Goal: Task Accomplishment & Management: Use online tool/utility

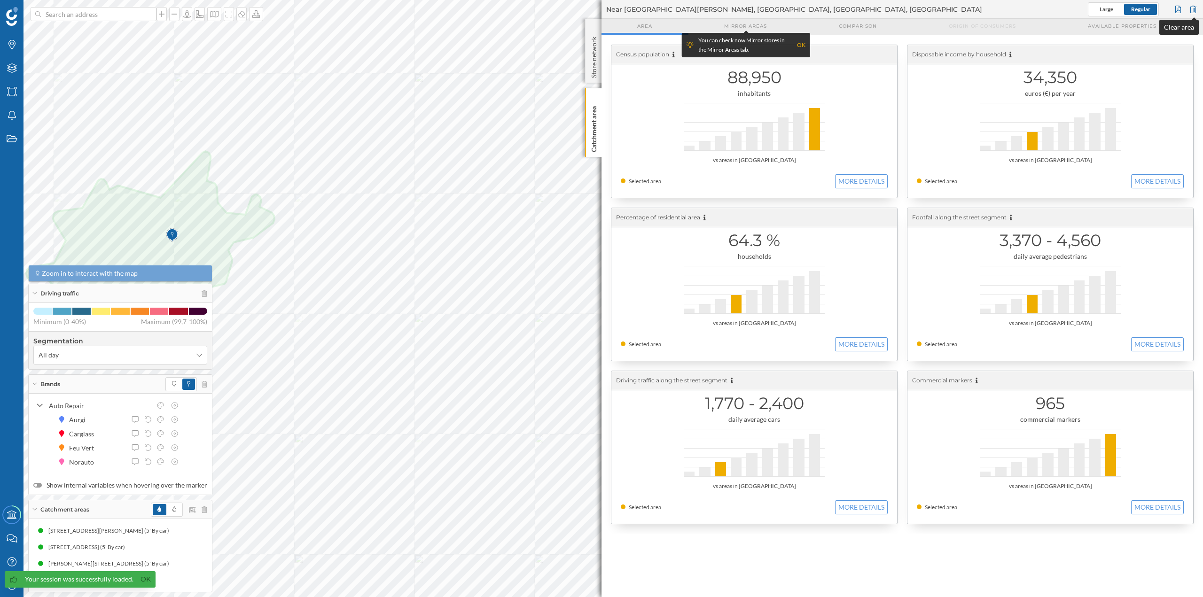
click at [1192, 7] on div at bounding box center [1193, 9] width 10 height 14
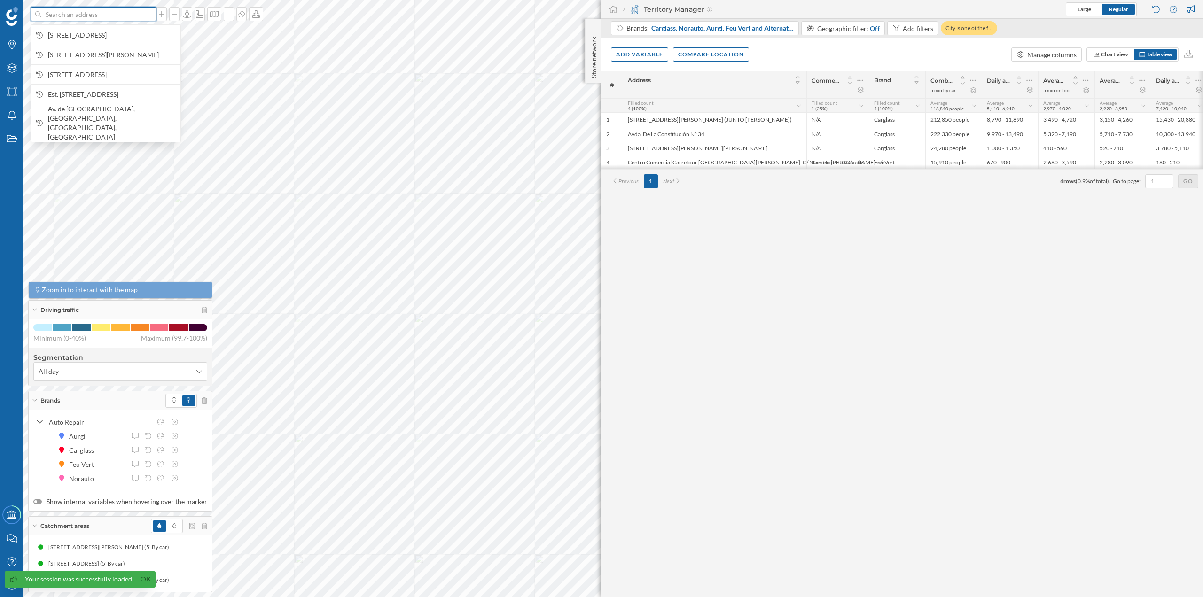
click at [126, 17] on input at bounding box center [93, 14] width 105 height 14
paste input "Av. Roces, 514, Periurbano - Rural, 33209 Gijón, Asturias"
type input "Av. Roces, 514, Periurbano - Rural, 33209 Gijón, Asturias"
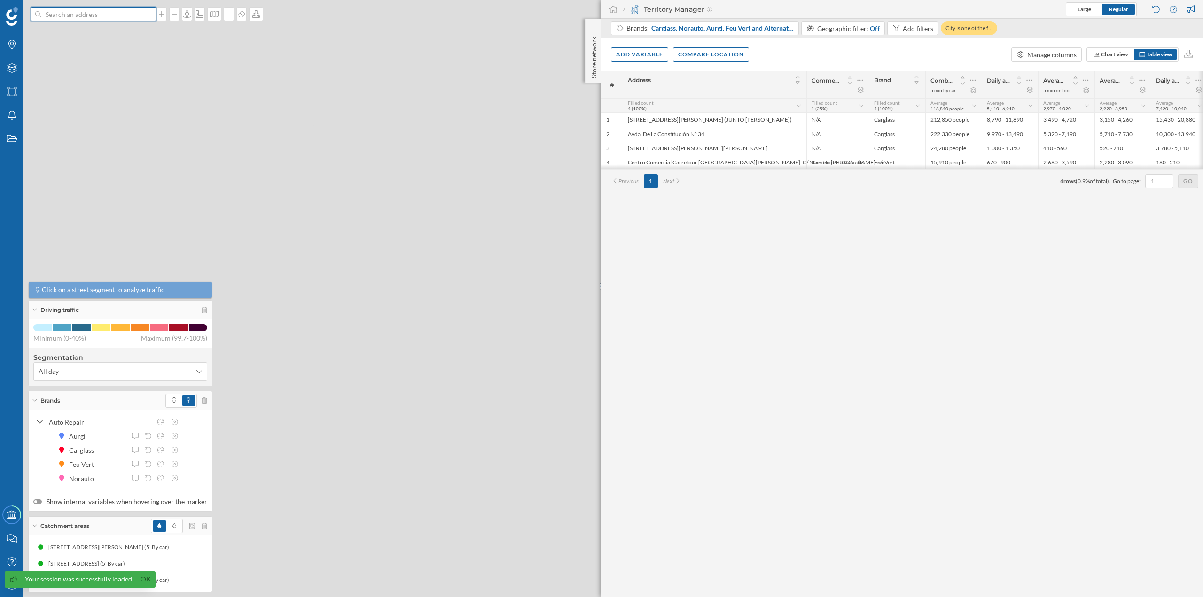
scroll to position [0, 0]
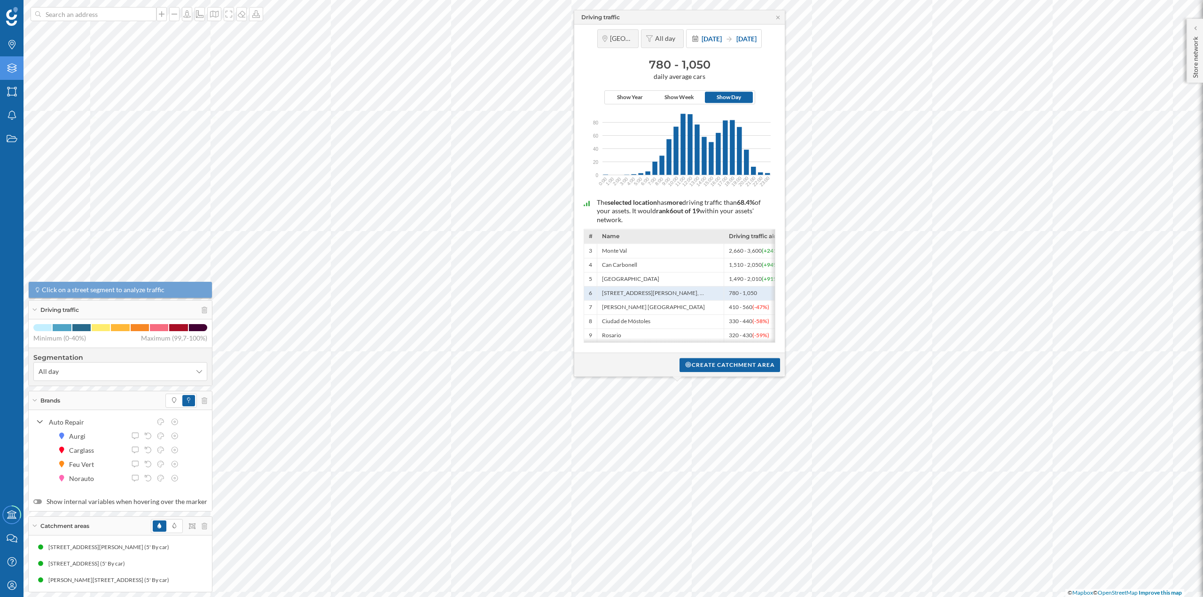
click at [18, 77] on div "Layers" at bounding box center [11, 67] width 23 height 23
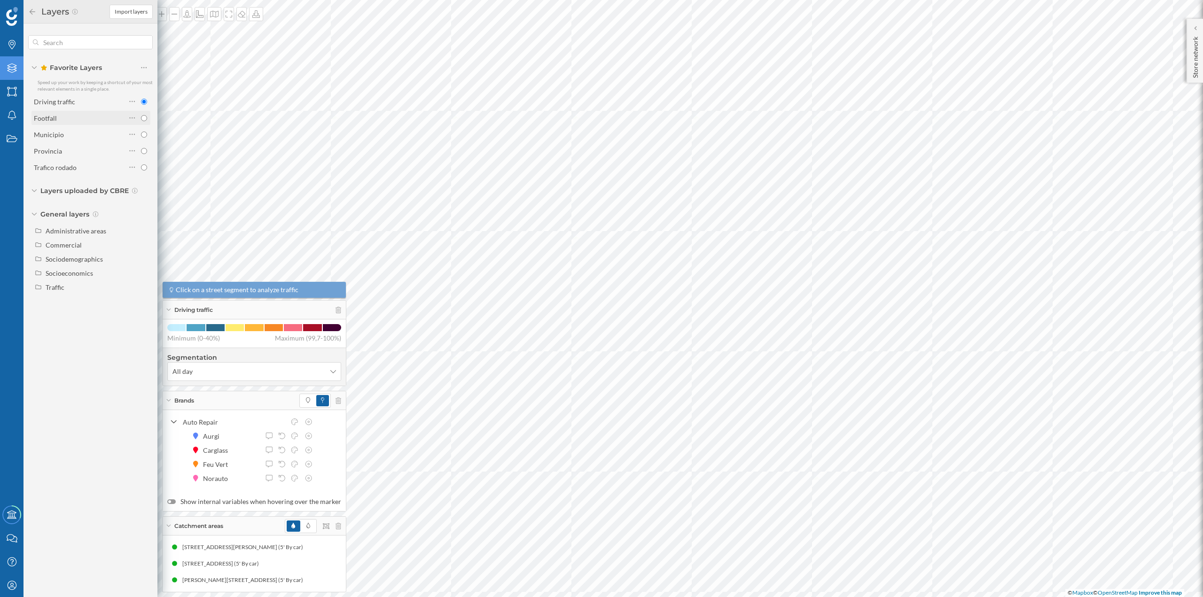
click at [94, 116] on div "Footfall" at bounding box center [80, 118] width 92 height 10
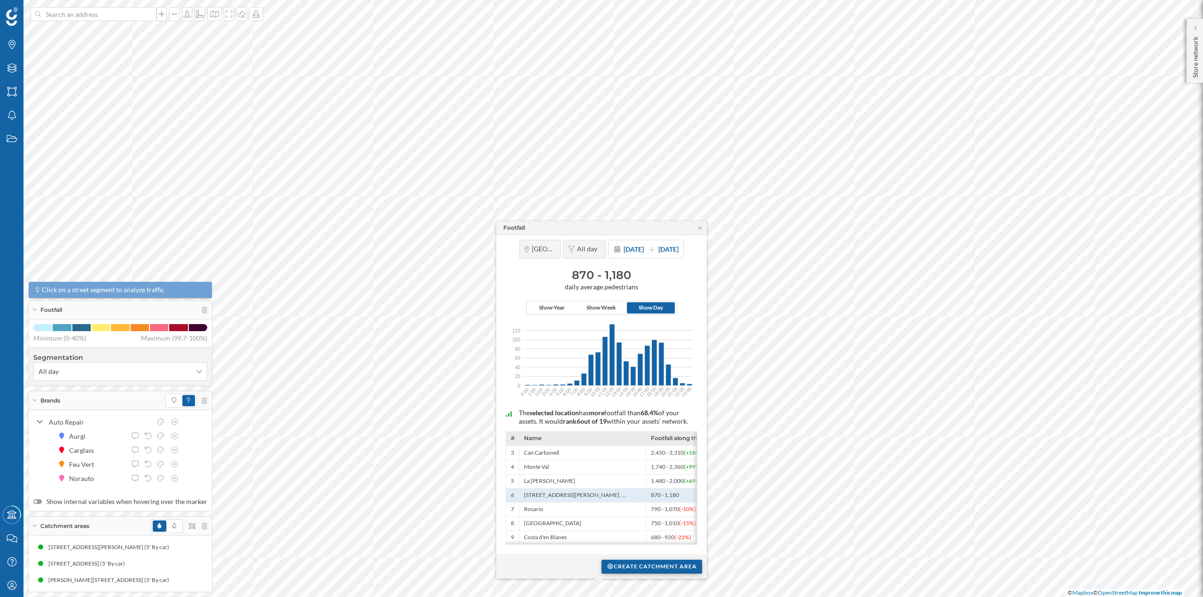
click at [676, 570] on div "Create catchment area" at bounding box center [651, 567] width 101 height 14
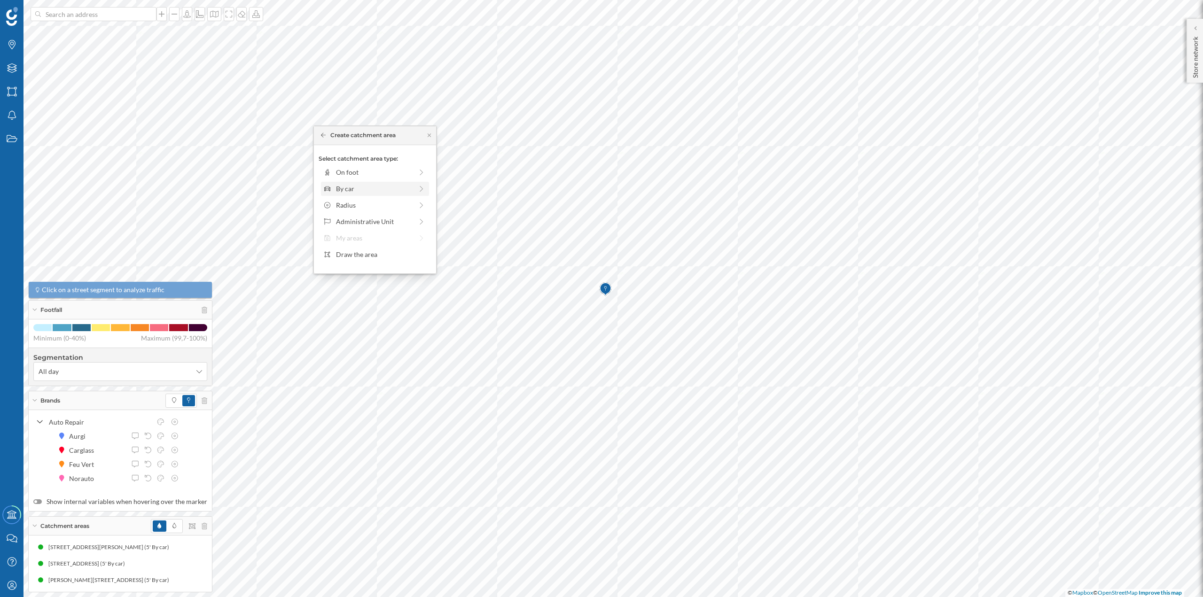
click at [321, 183] on div "By car" at bounding box center [375, 189] width 108 height 14
click at [341, 186] on div "0 min. 3 min. 5 min. 7 min. 10 min. 12 min. 15 min. 20 min. 30 min. 45 min. 50 …" at bounding box center [375, 185] width 104 height 2
click at [360, 253] on div "Create catchment area" at bounding box center [375, 256] width 113 height 14
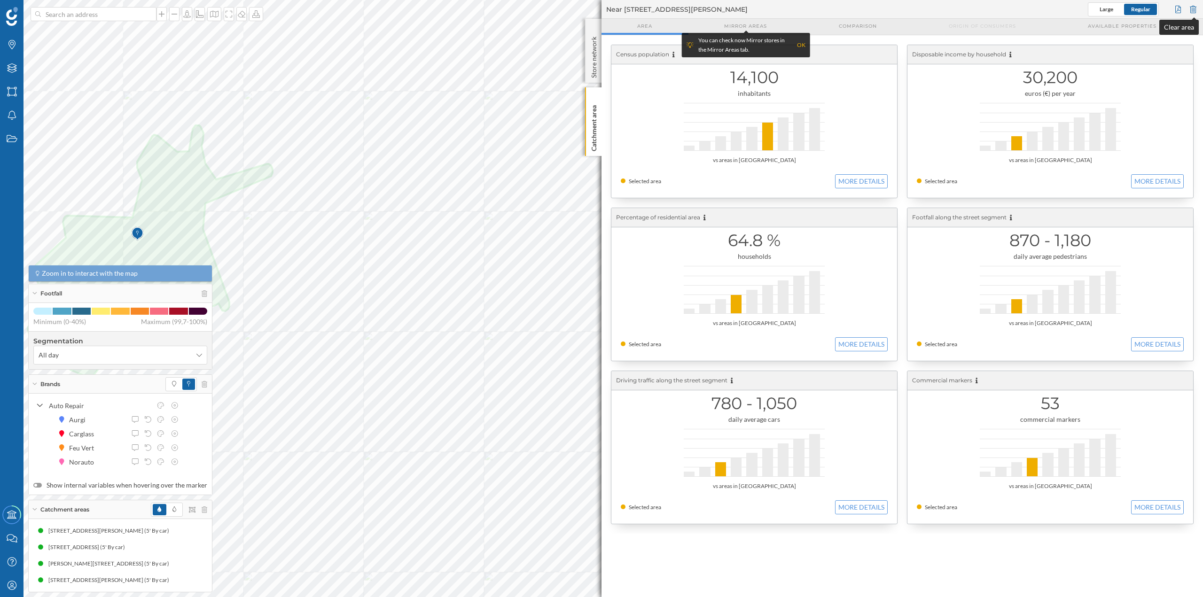
click at [1195, 10] on div at bounding box center [1193, 9] width 10 height 14
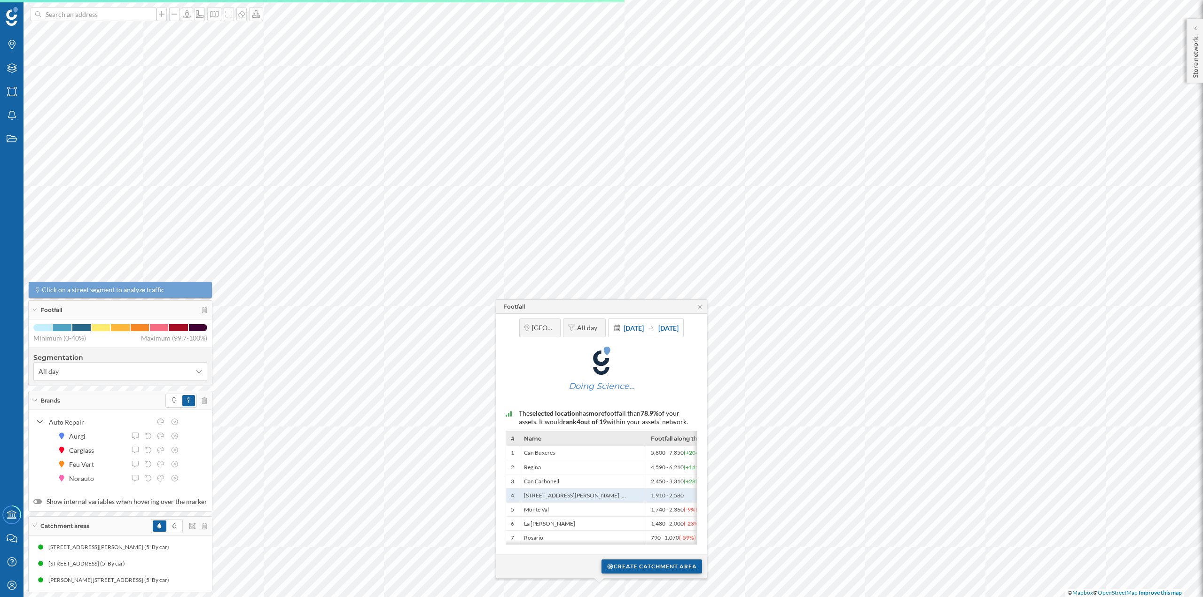
click at [635, 564] on div "Create catchment area" at bounding box center [651, 567] width 101 height 14
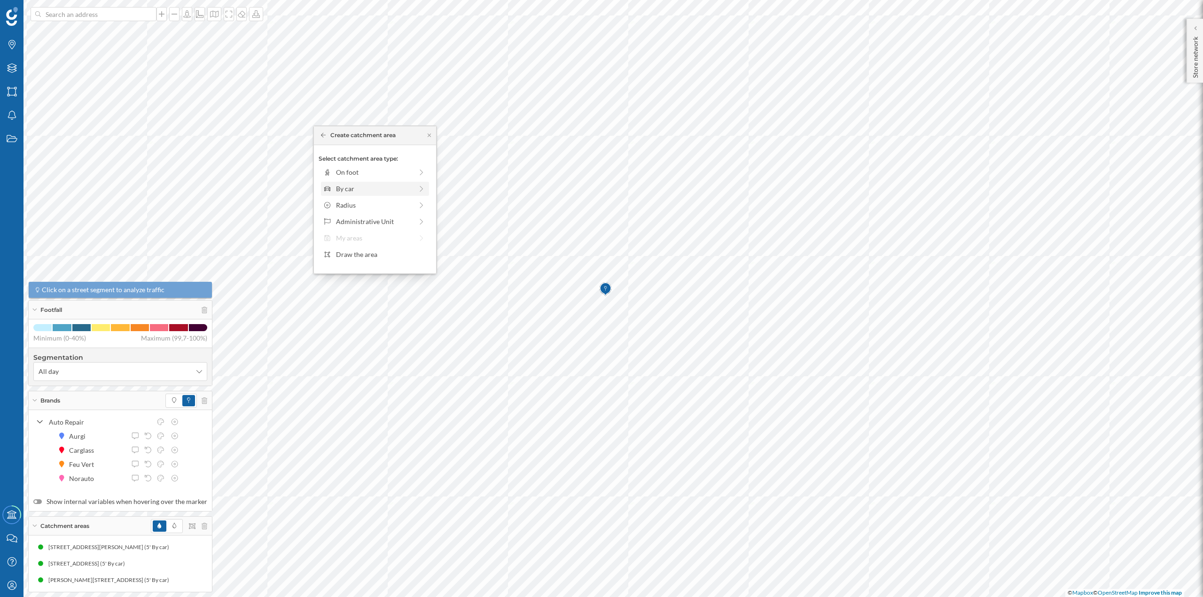
click at [360, 192] on div "By car" at bounding box center [374, 189] width 77 height 10
click at [346, 186] on div "0 min. 3 min. 5 min. 7 min. 10 min. 12 min. 15 min. 20 min. 30 min. 45 min. 50 …" at bounding box center [375, 185] width 104 height 2
click at [347, 187] on div "0 min. 3 min. 5 min. 7 min. 10 min. 12 min. 15 min. 20 min. 30 min. 45 min. 50 …" at bounding box center [375, 185] width 104 height 12
click at [363, 248] on div "Create catchment area" at bounding box center [375, 256] width 122 height 24
drag, startPoint x: 363, startPoint y: 249, endPoint x: 333, endPoint y: 260, distance: 32.0
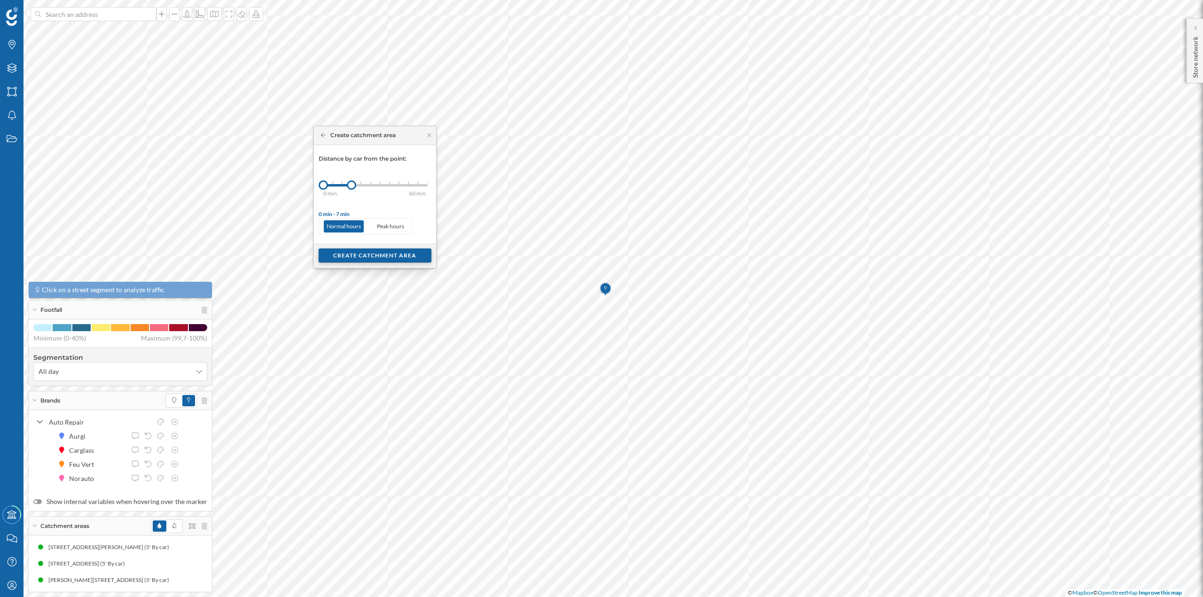
click at [333, 260] on div "Create catchment area" at bounding box center [375, 256] width 113 height 14
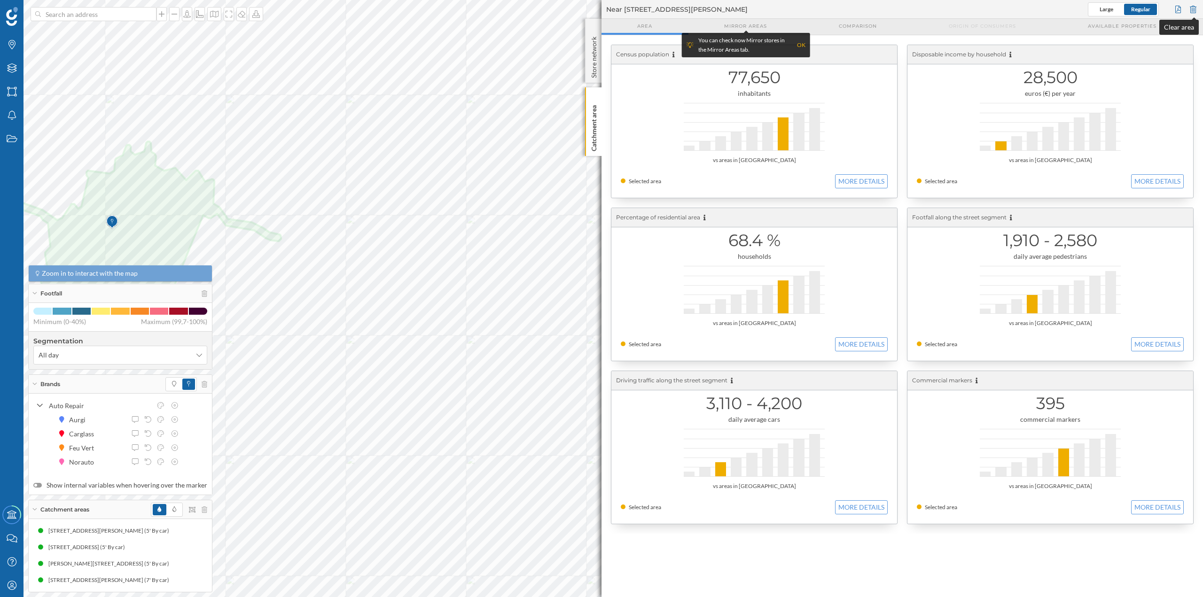
click at [1194, 10] on div at bounding box center [1193, 9] width 10 height 14
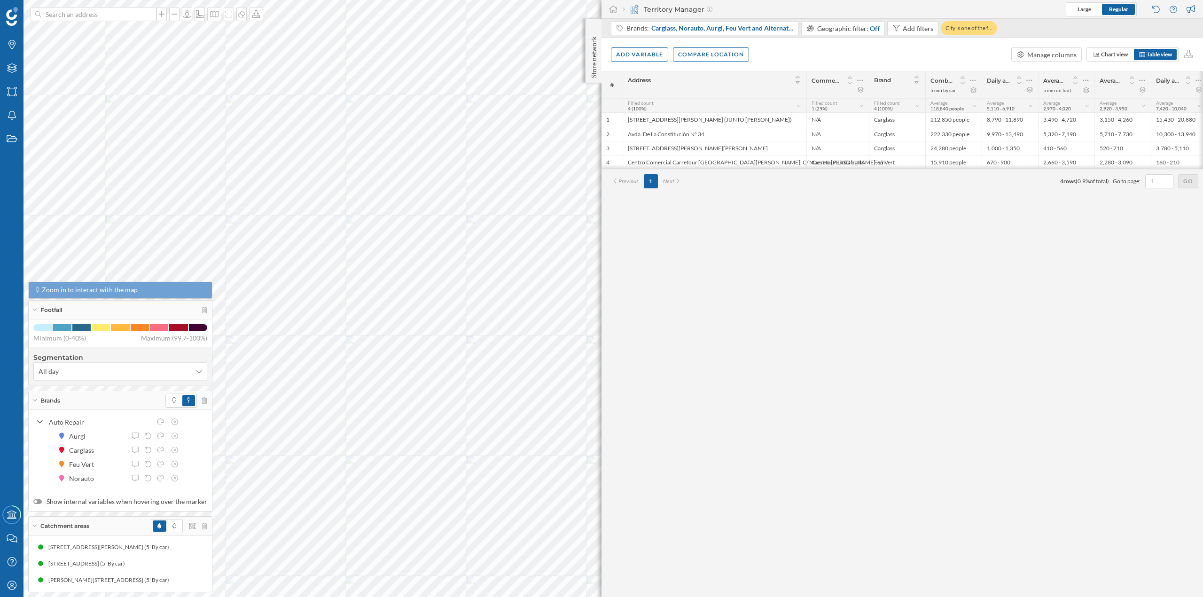
click at [589, 55] on p "Store network" at bounding box center [593, 55] width 9 height 45
click at [596, 39] on p "Store network" at bounding box center [593, 56] width 9 height 46
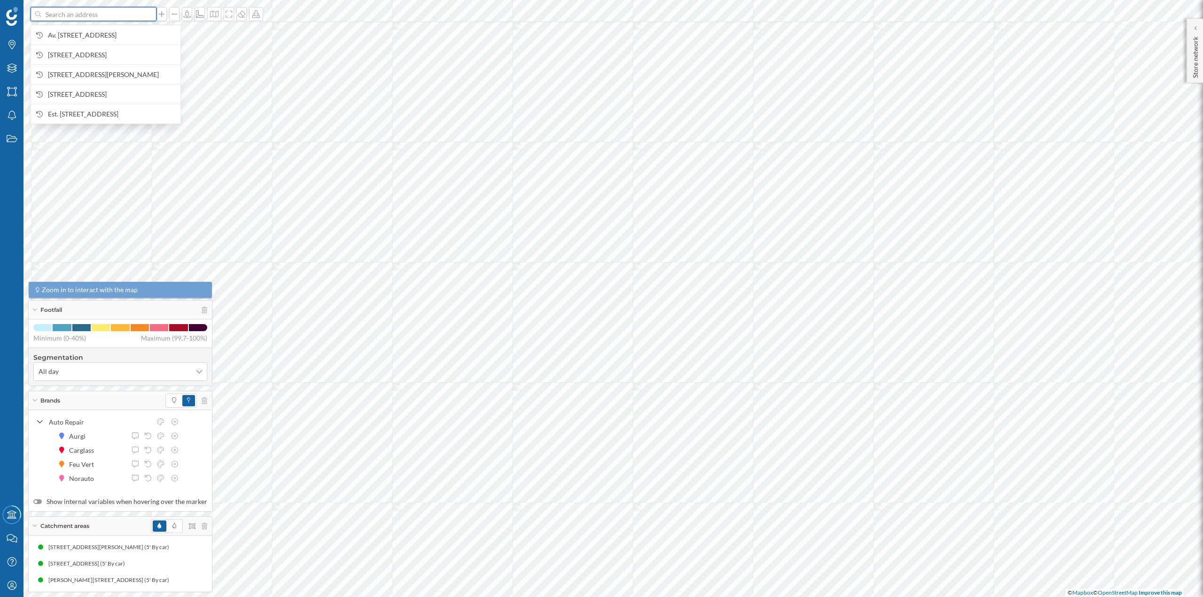
click at [109, 12] on input at bounding box center [93, 14] width 105 height 14
paste input "Polígono Industrial Mora Garay, C/ Marie Curie, 37. 33211 Gijón, Asturias."
type input "Polígono Industrial Mora Garay, C/ Marie Curie, 37. 33211 Gijón, Asturias."
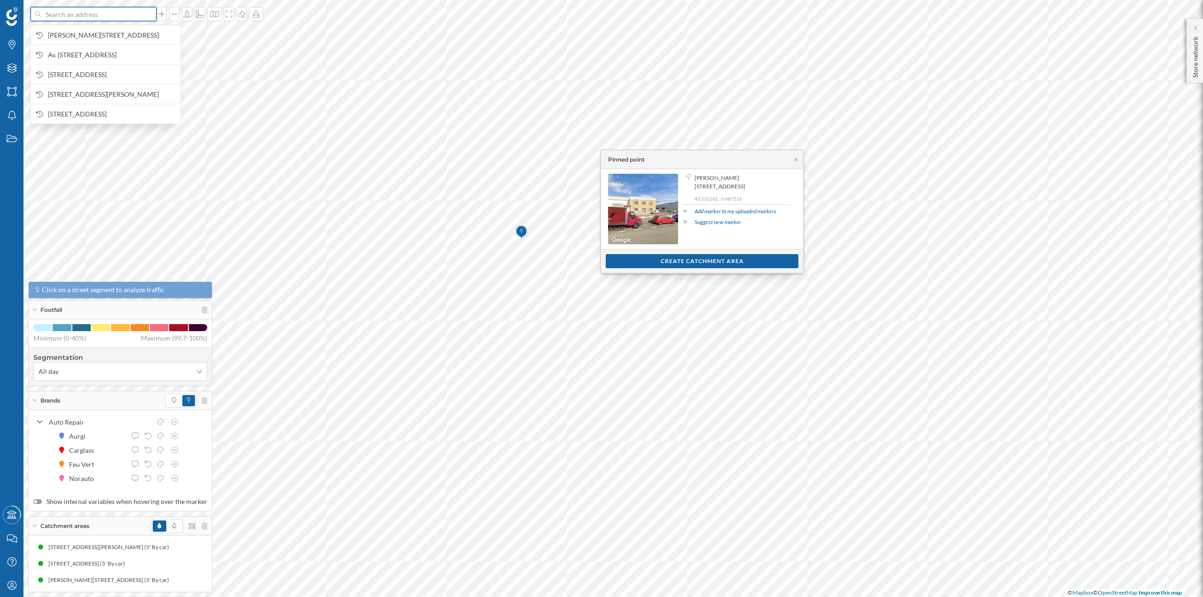
click at [97, 16] on input at bounding box center [93, 14] width 105 height 14
paste input "Polígono de Roces, C/ Antonio Gaudí Cornet, 247, 33211 Gijón, Asturias"
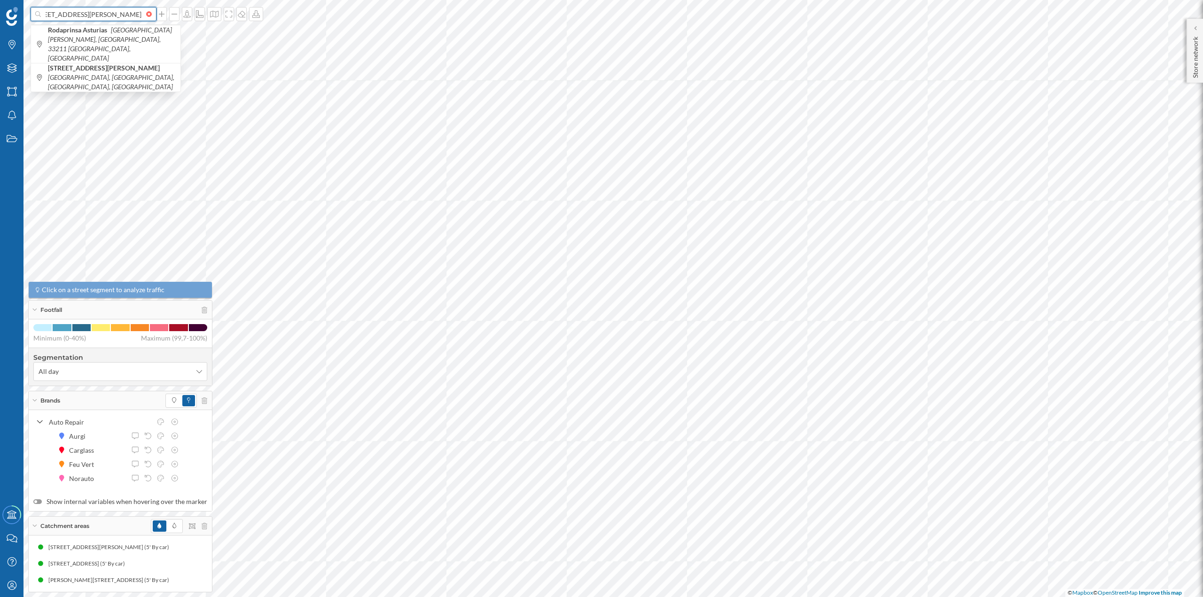
type input "Polígono de Roces, C/ Antonio Gaudí Cornet, 247, 33211 Gijón, Asturias"
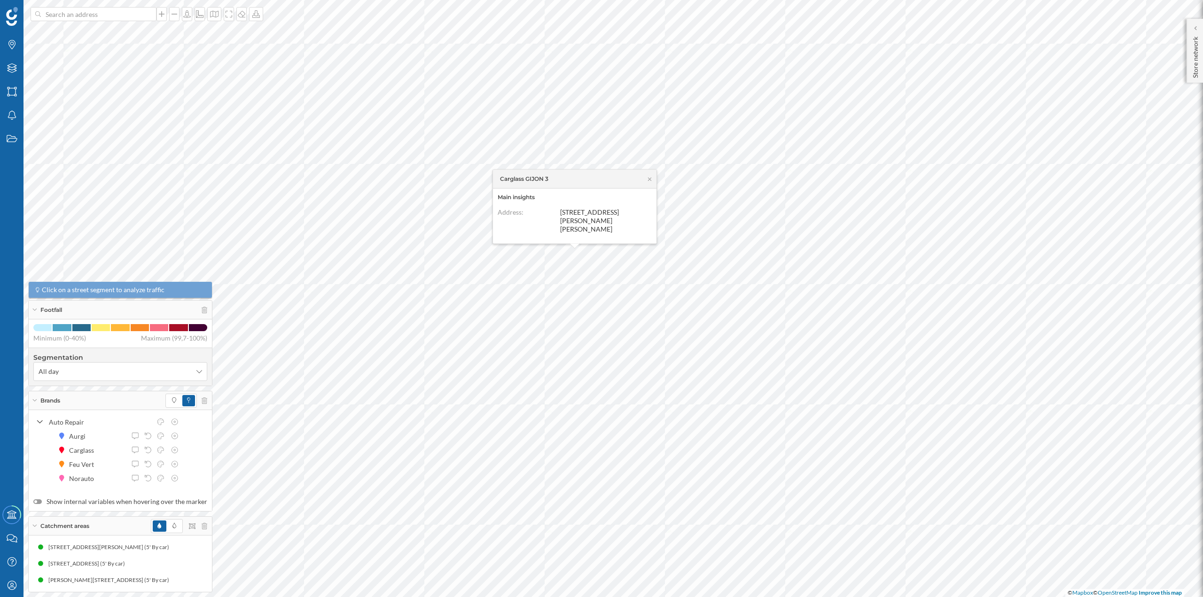
click at [146, 14] on div at bounding box center [151, 14] width 10 height 6
click at [144, 14] on input at bounding box center [93, 14] width 105 height 14
paste input "Avda. de la Argentina, s/n (La Calzada). 33212 Gijón, Asturias."
type input "Avda. de la Argentina, s/n (La Calzada). 33212 Gijón, Asturias."
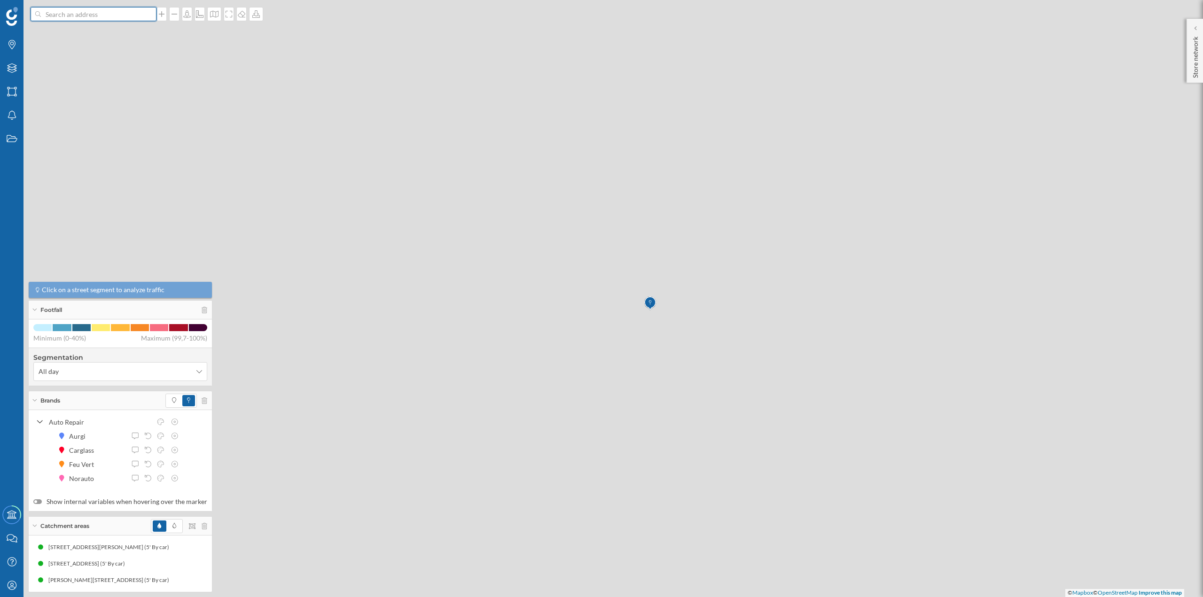
scroll to position [0, 0]
